Goal: Task Accomplishment & Management: Use online tool/utility

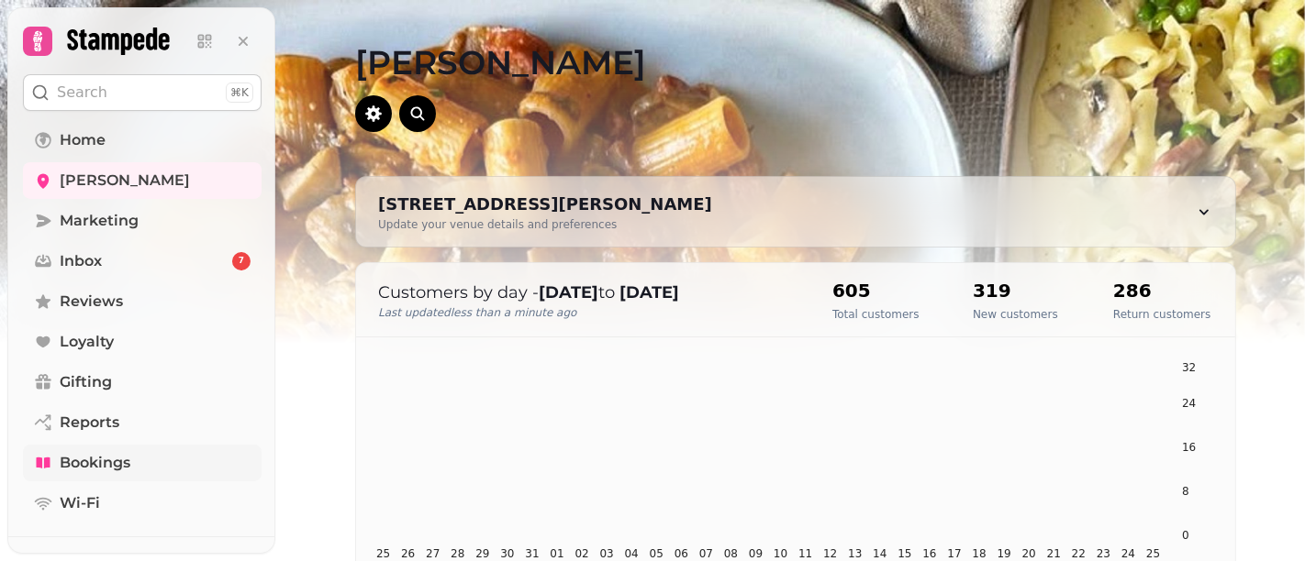
click at [92, 461] on span "Bookings" at bounding box center [95, 463] width 71 height 22
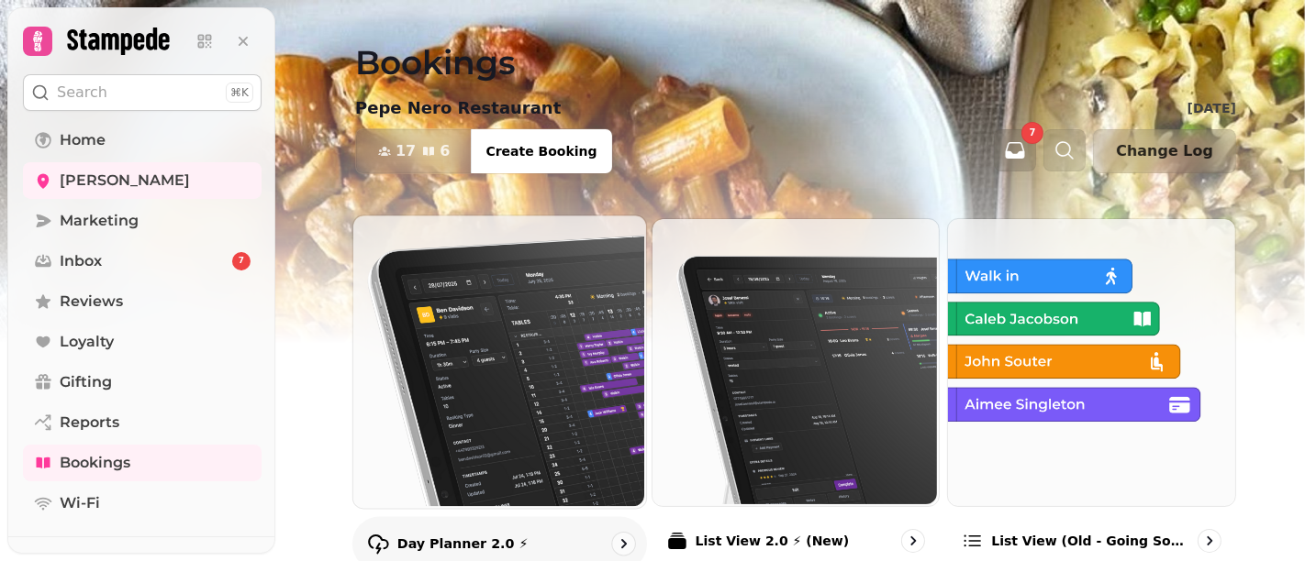
click at [474, 382] on img at bounding box center [497, 360] width 293 height 293
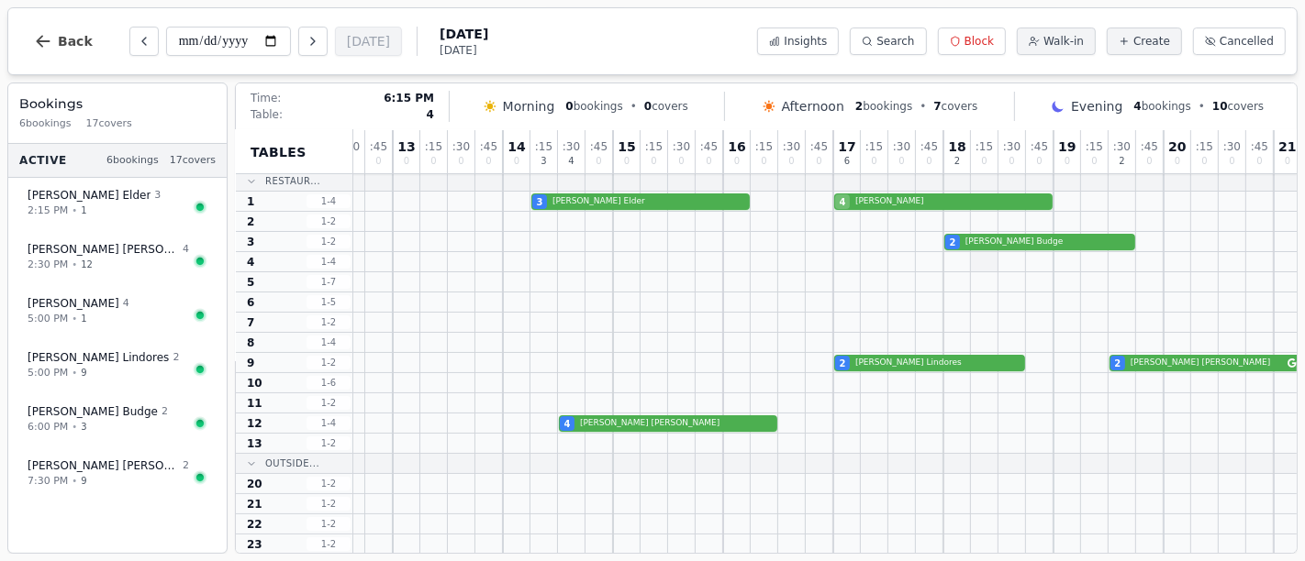
scroll to position [3, 0]
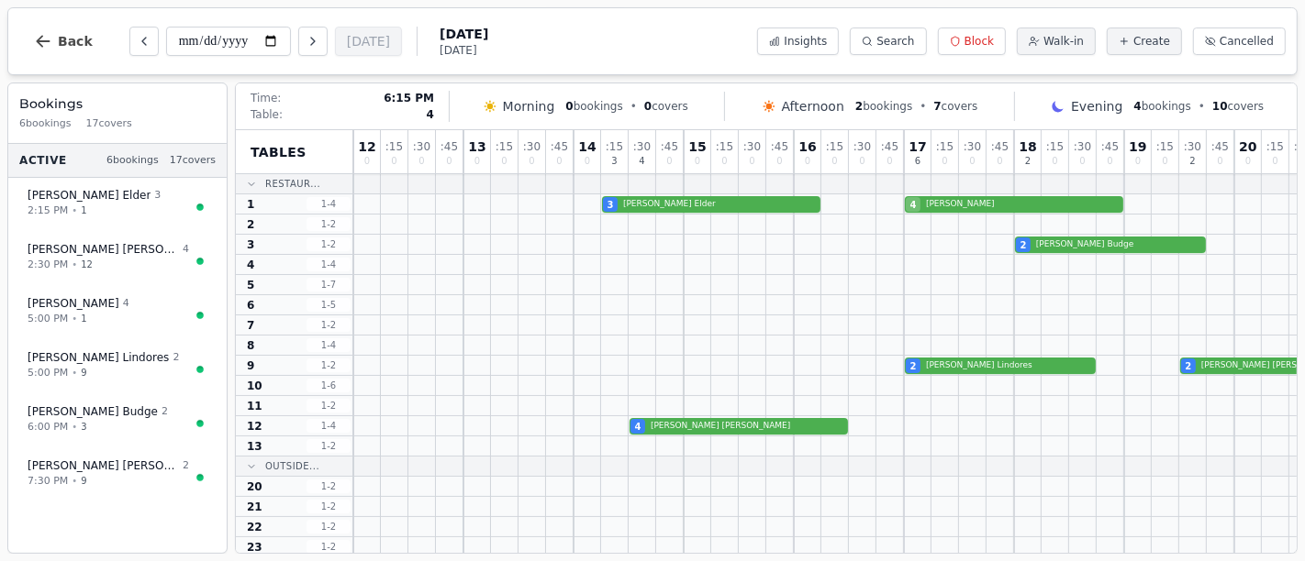
scroll to position [3, 0]
